Goal: Information Seeking & Learning: Learn about a topic

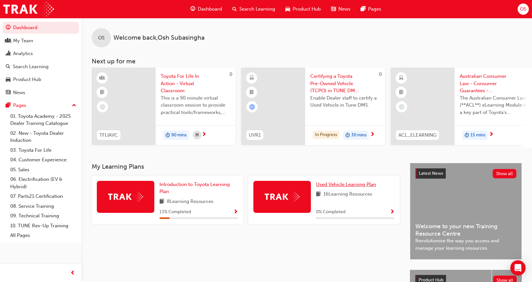
click at [341, 187] on span "Used Vehicle Learning Plan" at bounding box center [346, 184] width 60 height 6
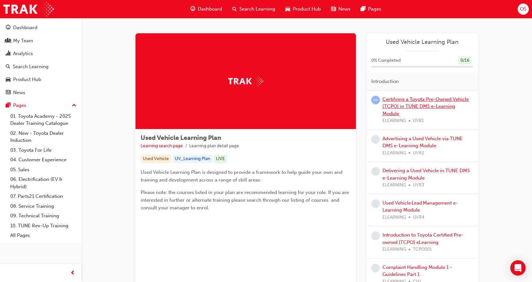
click at [424, 105] on link "Certifying a Toyota Pre-Owned Vehicle (TCPO) in TUNE DMS e-Learning Module" at bounding box center [426, 106] width 86 height 20
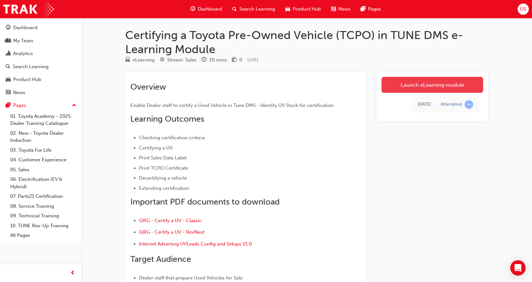
click at [433, 88] on link "Launch eLearning module" at bounding box center [433, 85] width 102 height 16
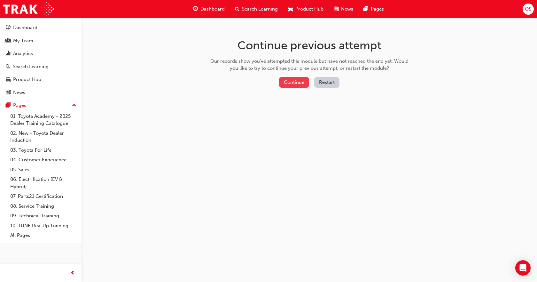
click at [286, 81] on button "Continue" at bounding box center [294, 82] width 30 height 11
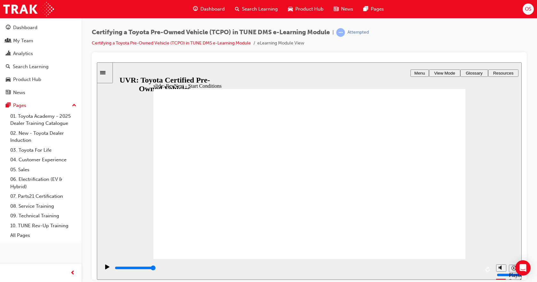
click at [156, 268] on input "slide progress" at bounding box center [135, 267] width 41 height 5
click at [478, 268] on div "playback controls" at bounding box center [296, 268] width 393 height 21
click at [476, 270] on div "playback controls" at bounding box center [296, 268] width 393 height 21
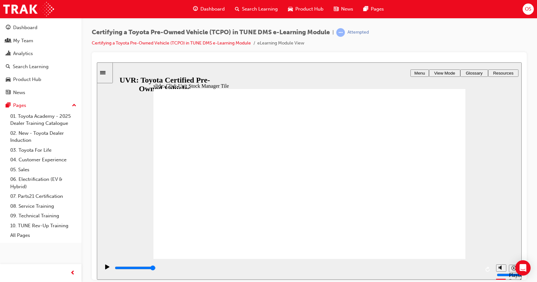
click at [475, 271] on div "playback controls" at bounding box center [297, 267] width 366 height 7
click at [477, 269] on div "playback controls" at bounding box center [296, 268] width 393 height 21
type input "4300"
type input "6"
type input "4300"
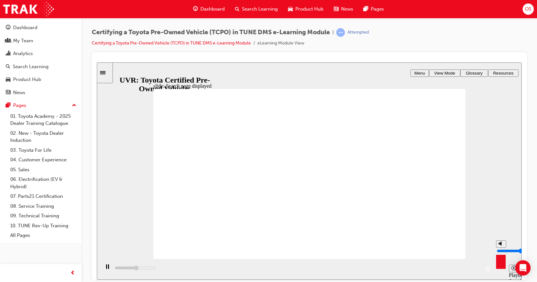
type input "3"
type input "4300"
type input "0"
type input "4600"
drag, startPoint x: 501, startPoint y: 244, endPoint x: 504, endPoint y: 273, distance: 28.3
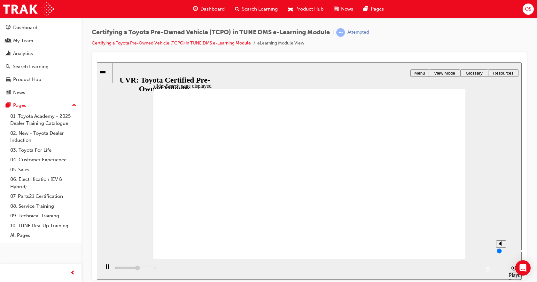
type input "0"
click at [504, 253] on input "volume" at bounding box center [517, 250] width 41 height 5
click at [156, 268] on input "slide progress" at bounding box center [135, 267] width 41 height 5
click at [479, 270] on div "playback controls" at bounding box center [297, 267] width 366 height 7
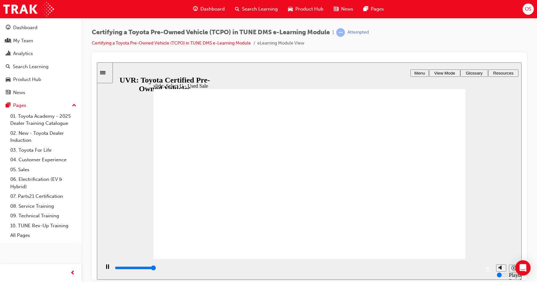
click at [479, 270] on div "playback controls" at bounding box center [297, 267] width 366 height 7
click at [480, 268] on div "playback controls" at bounding box center [297, 267] width 366 height 7
click at [156, 268] on input "slide progress" at bounding box center [135, 267] width 41 height 5
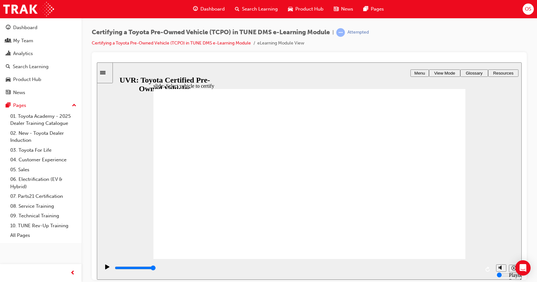
click at [156, 268] on input "slide progress" at bounding box center [135, 267] width 41 height 5
click at [106, 268] on icon "play/pause" at bounding box center [107, 266] width 4 height 5
click at [156, 269] on input "slide progress" at bounding box center [135, 267] width 41 height 5
click at [474, 269] on div "playback controls" at bounding box center [297, 267] width 366 height 7
click at [500, 245] on circle "volume" at bounding box center [502, 243] width 4 height 4
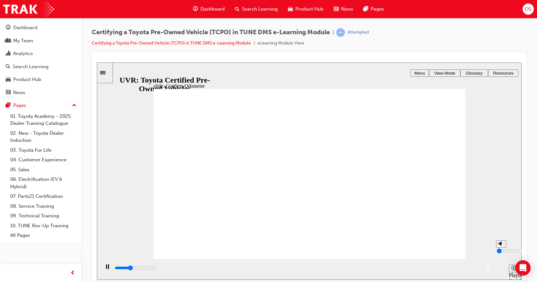
type input "1800"
type input "1"
type input "1900"
type input "2"
type input "2300"
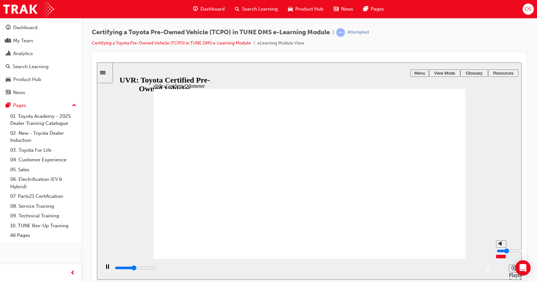
drag, startPoint x: 501, startPoint y: 259, endPoint x: 501, endPoint y: 254, distance: 4.5
type input "2"
click at [501, 253] on input "volume" at bounding box center [517, 250] width 41 height 5
click at [473, 270] on div "playback controls" at bounding box center [297, 267] width 366 height 7
click at [473, 267] on div "playback controls" at bounding box center [297, 267] width 366 height 7
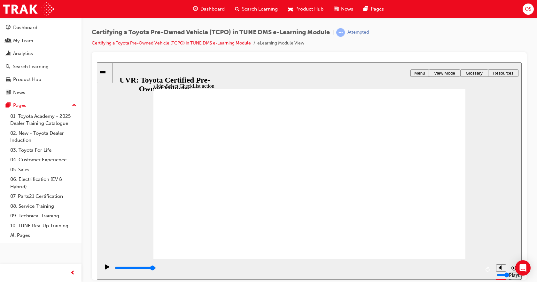
click at [156, 268] on input "slide progress" at bounding box center [135, 267] width 41 height 5
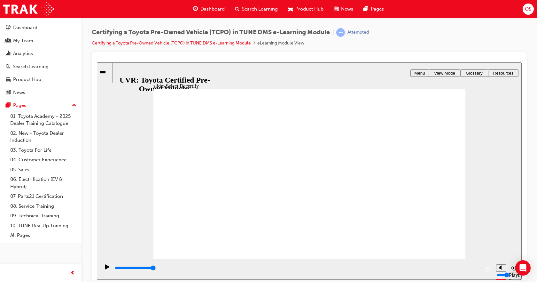
type input "0"
